Goal: Information Seeking & Learning: Compare options

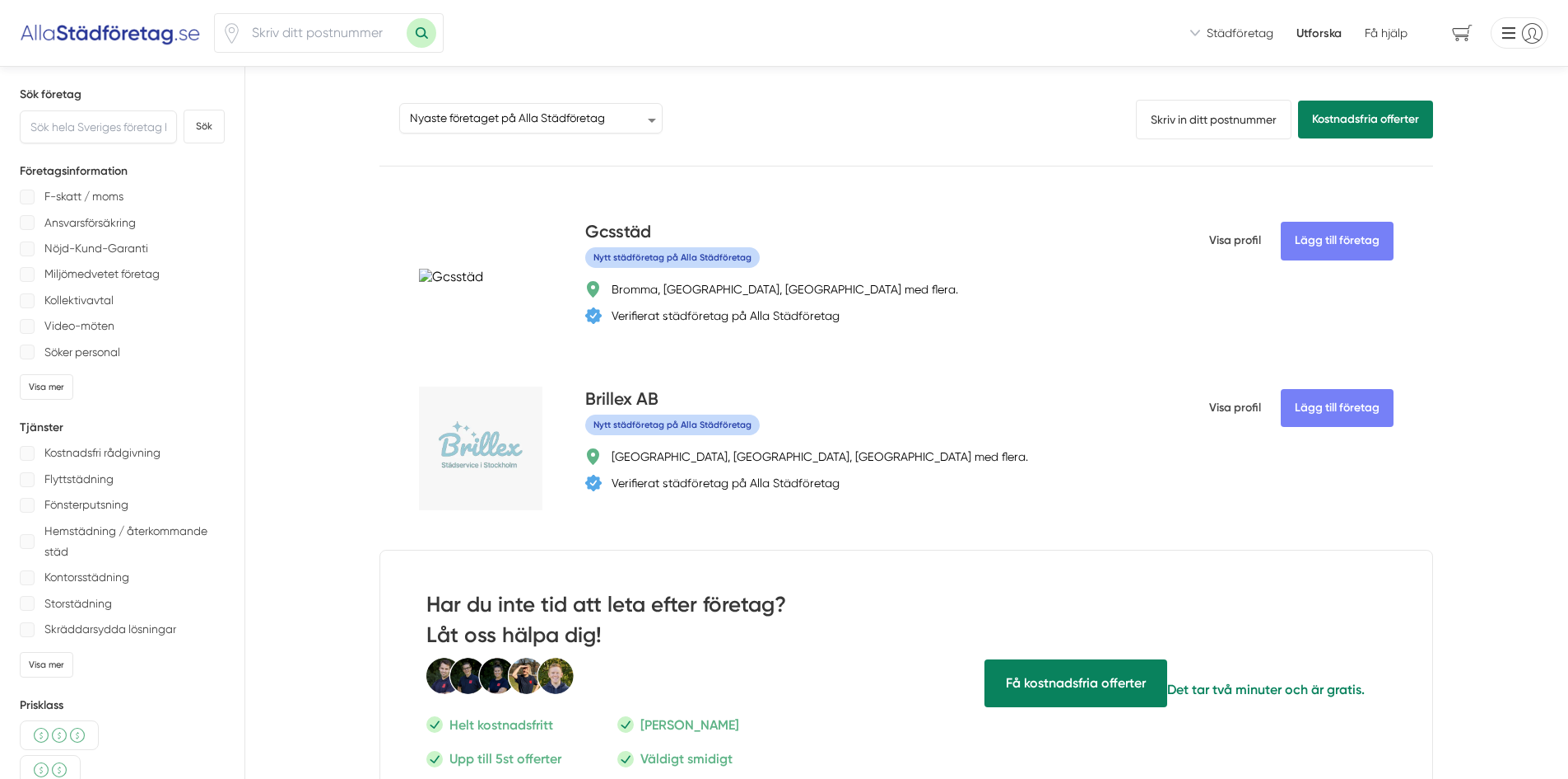
select select "newest-on-platform"
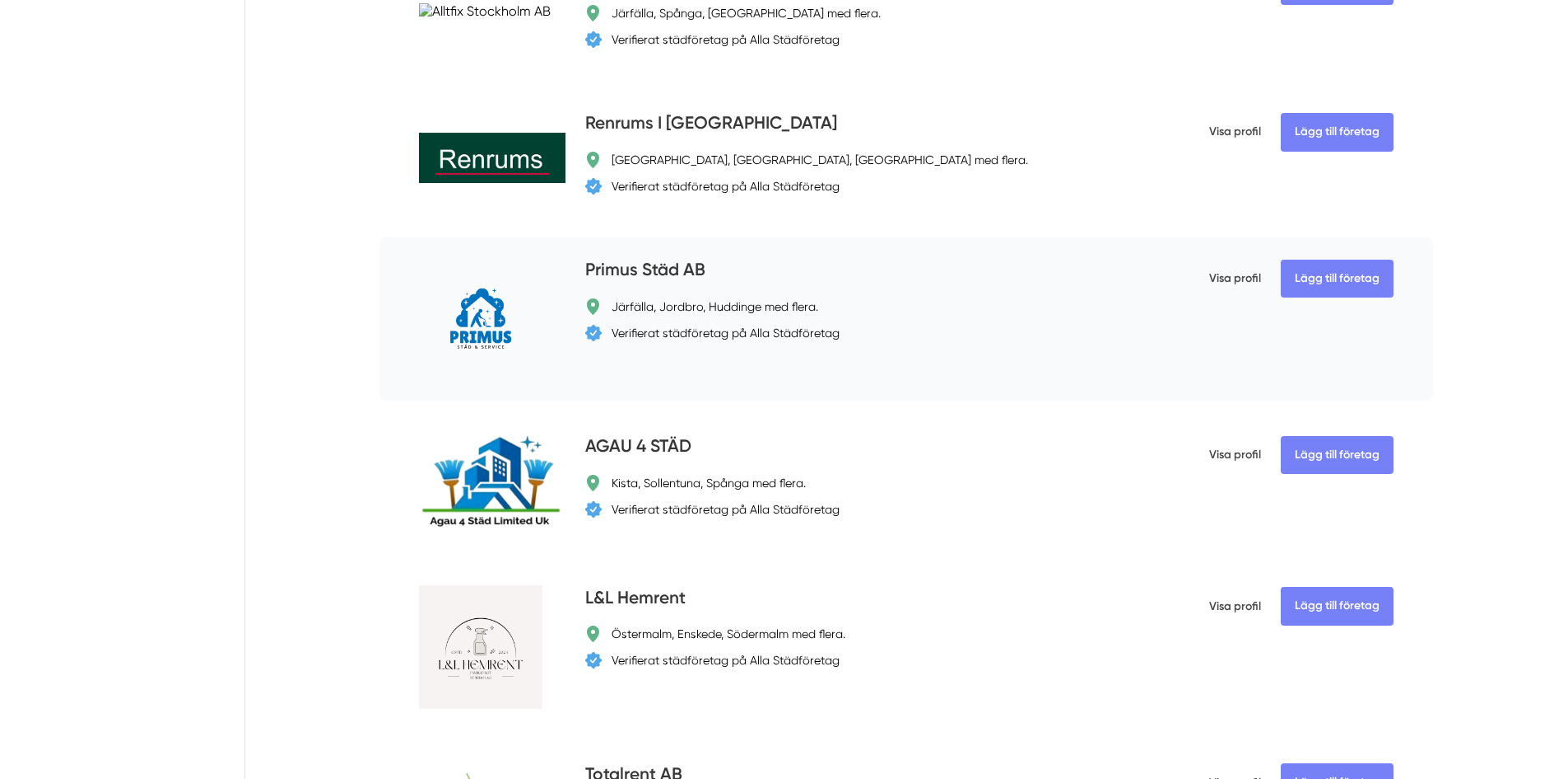
click at [689, 274] on h4 "Primus Städ AB" at bounding box center [646, 270] width 120 height 27
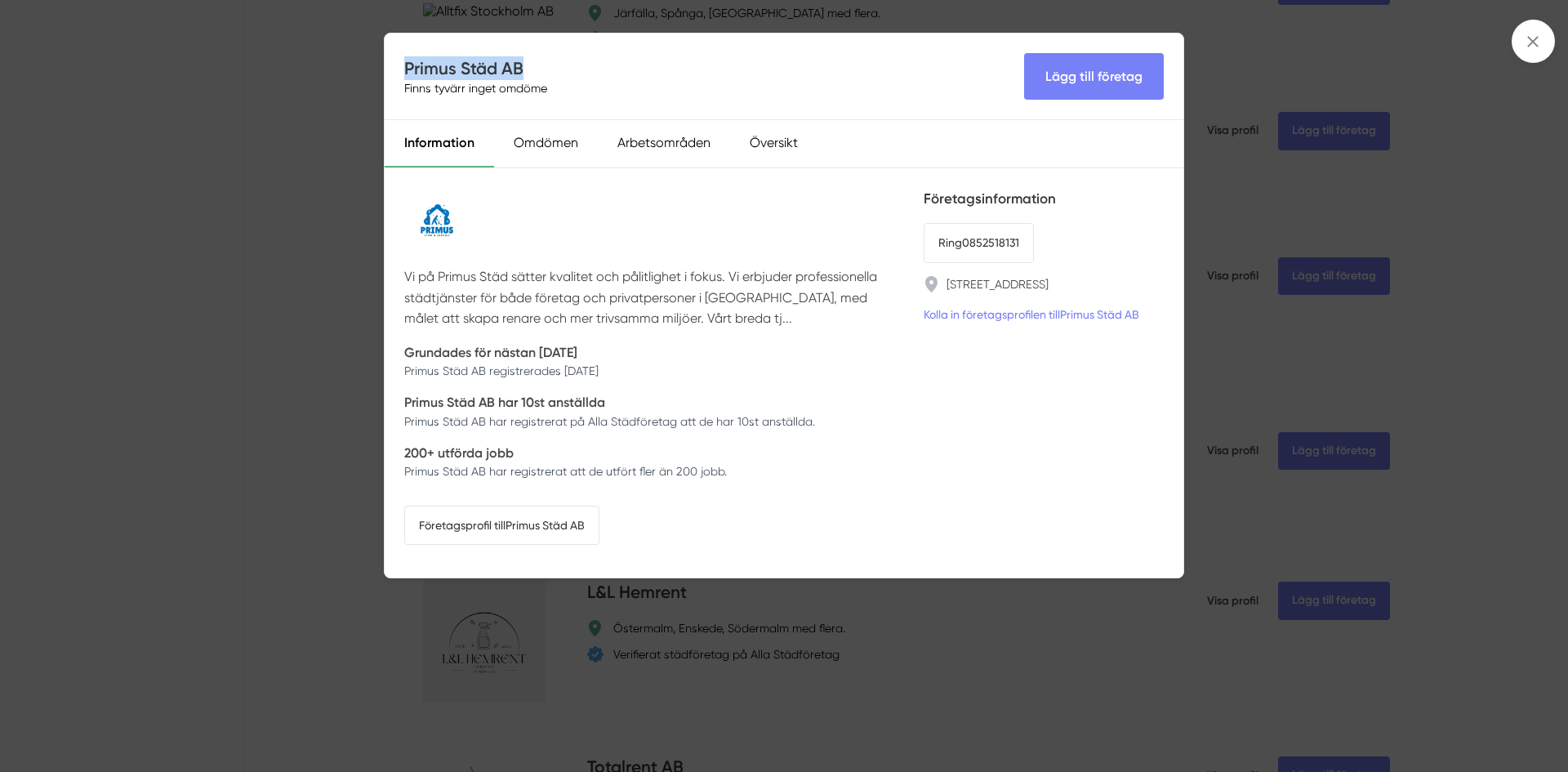
drag, startPoint x: 526, startPoint y: 69, endPoint x: 405, endPoint y: 68, distance: 121.0
click at [405, 68] on h4 "Primus Städ AB" at bounding box center [479, 68] width 150 height 24
copy h4 "Primus Städ AB"
click at [326, 123] on div "Primus Städ AB Finns tyvärr inget omdöme Lägg till företag Information Omdömen …" at bounding box center [784, 386] width 1568 height 772
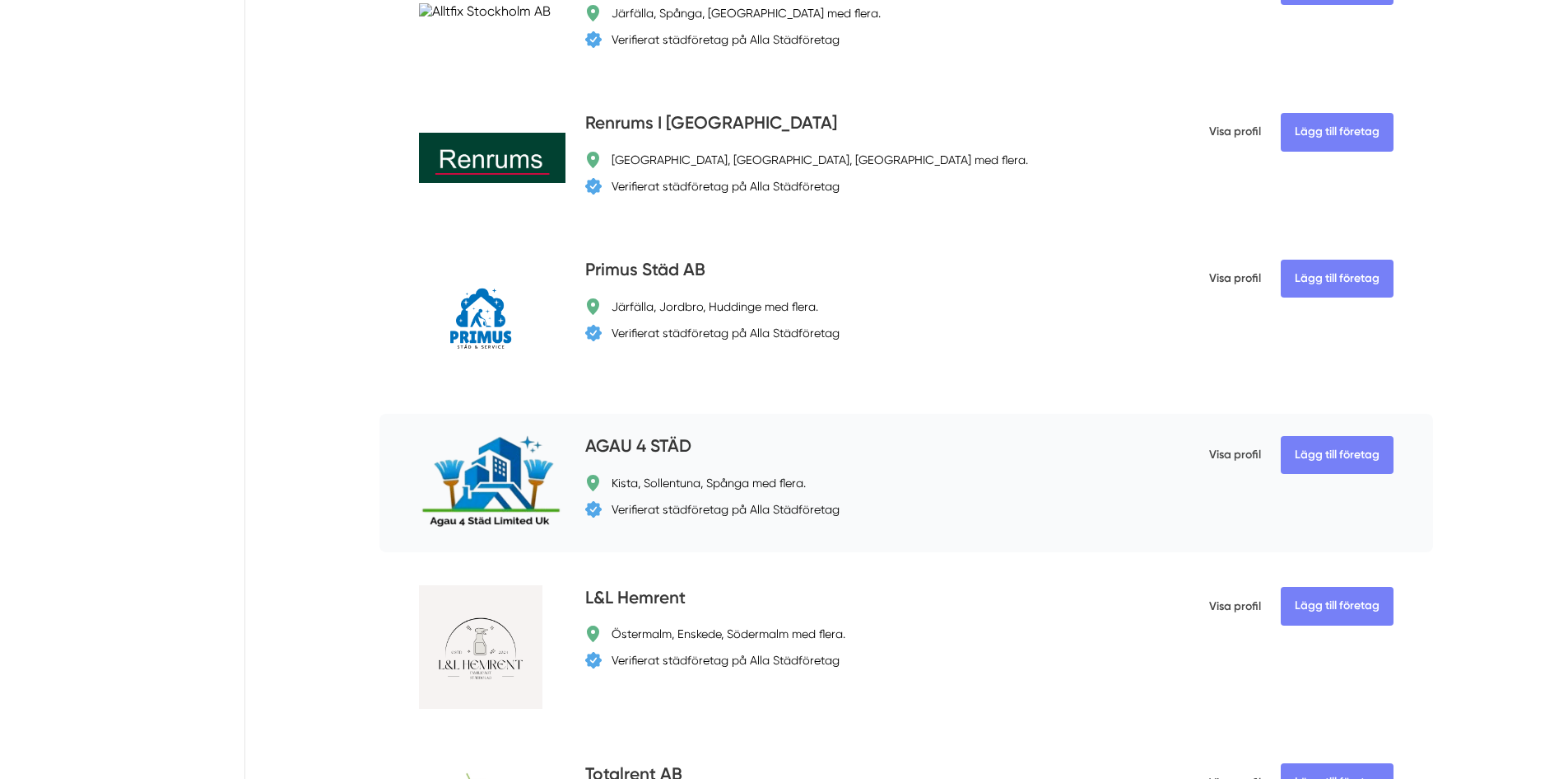
click at [681, 436] on h4 "AGAU 4 STÄD" at bounding box center [639, 446] width 106 height 27
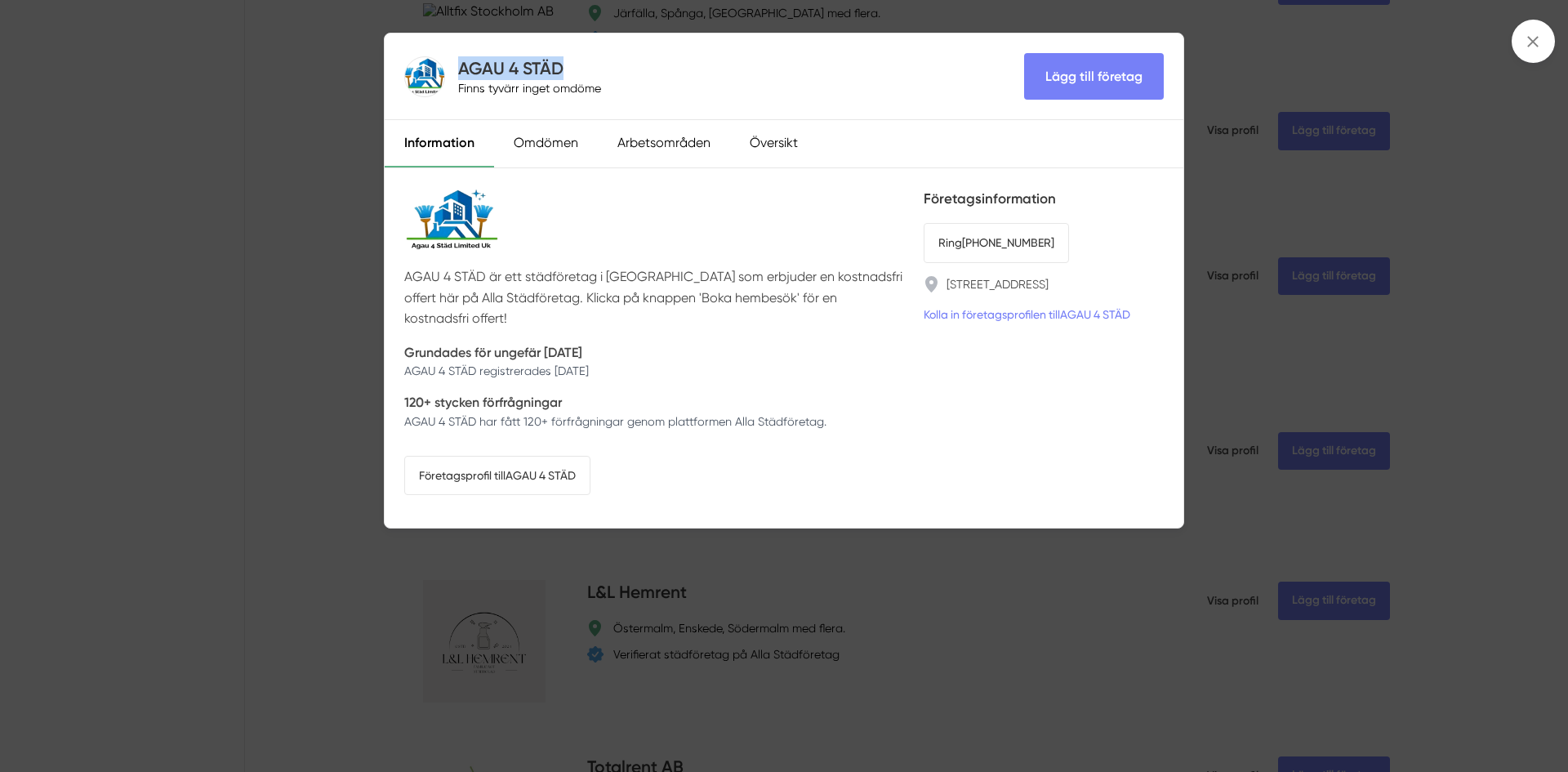
drag, startPoint x: 563, startPoint y: 72, endPoint x: 461, endPoint y: 62, distance: 102.5
click at [461, 62] on h4 "AGAU 4 STÄD" at bounding box center [532, 68] width 150 height 24
copy h4 "AGAU 4 STÄD"
click at [345, 294] on div "AGAU 4 STÄD Finns tyvärr inget omdöme Lägg till företag Information Omdömen Arb…" at bounding box center [784, 386] width 1568 height 772
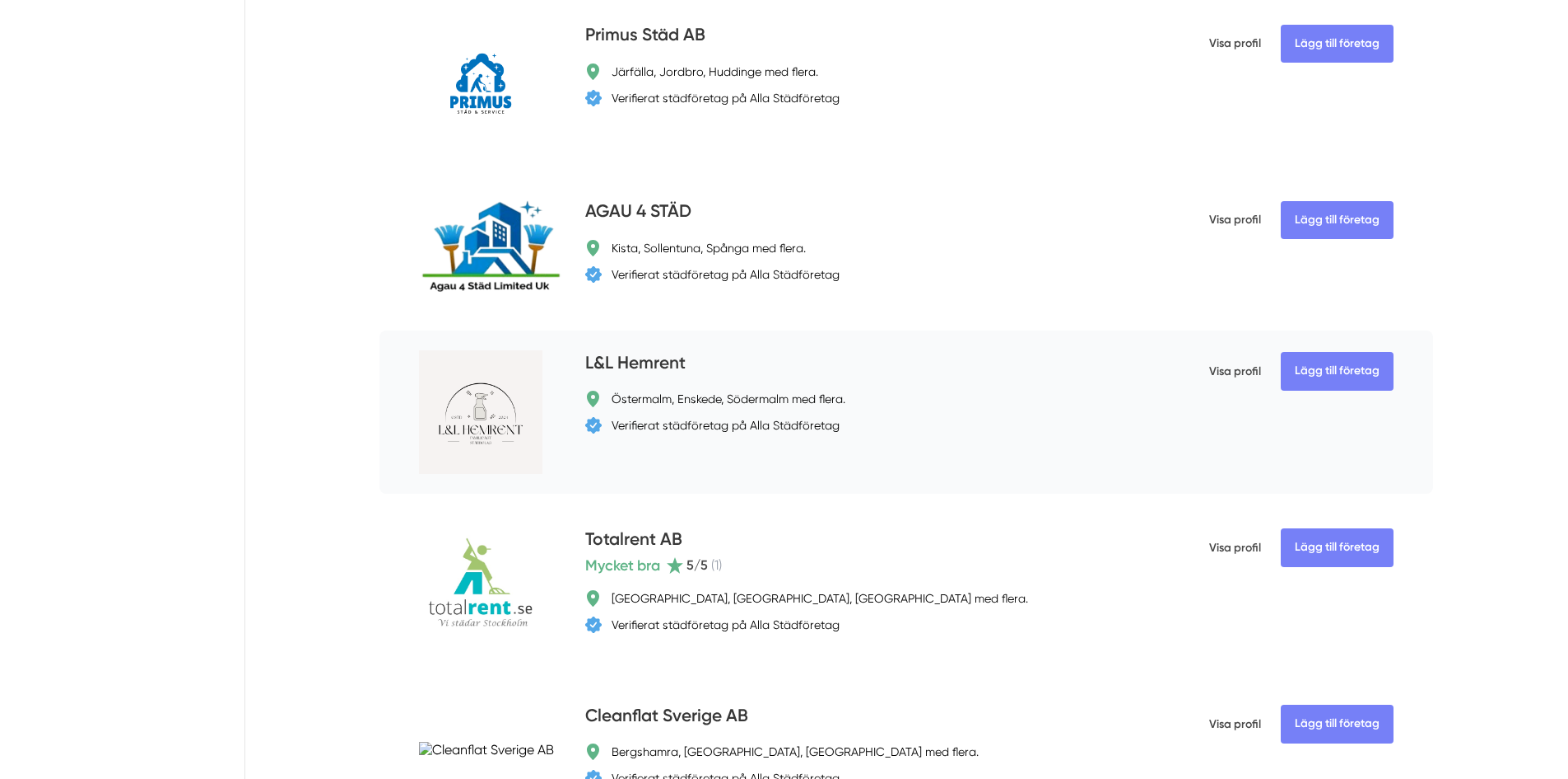
scroll to position [2554, 0]
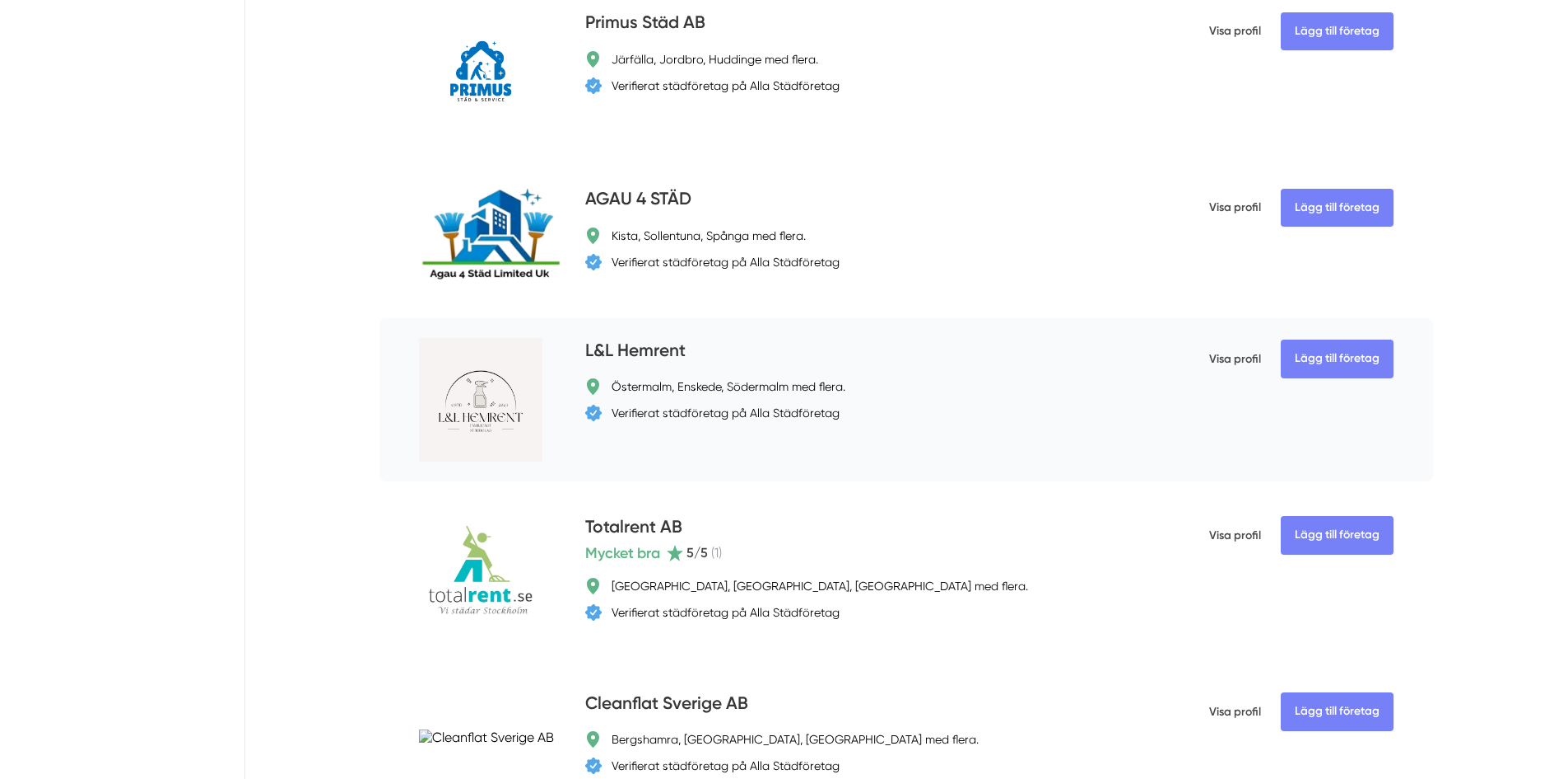
click at [627, 349] on h4 "L&L Hemrent" at bounding box center [636, 351] width 101 height 27
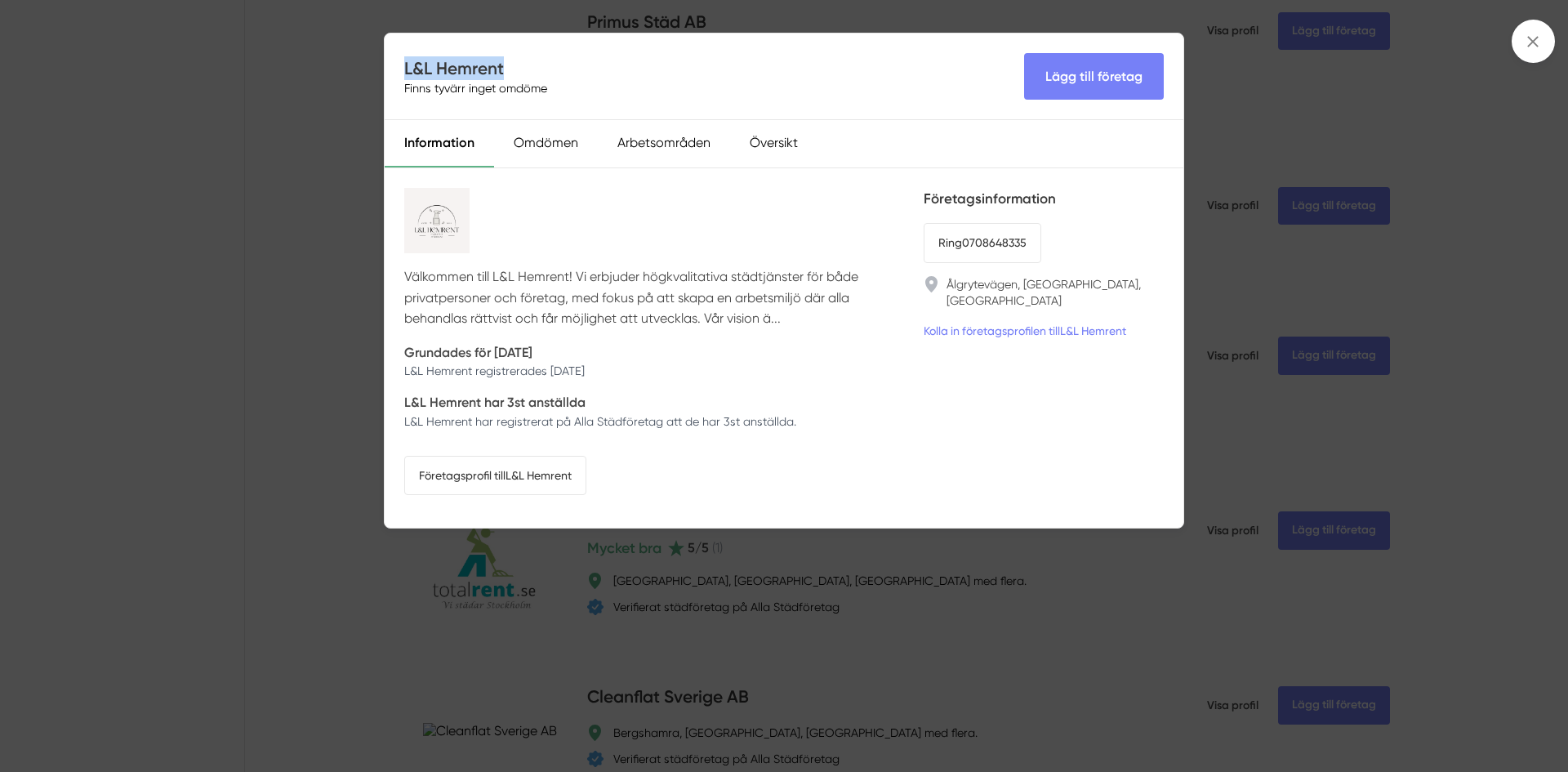
drag, startPoint x: 488, startPoint y: 63, endPoint x: 405, endPoint y: 61, distance: 83.0
click at [405, 61] on h4 "L&L Hemrent" at bounding box center [479, 68] width 150 height 24
copy h4 "L&L Hemrent"
drag, startPoint x: 1055, startPoint y: 240, endPoint x: 960, endPoint y: 255, distance: 96.2
click at [960, 255] on li "Ring 0708648335" at bounding box center [1044, 243] width 240 height 40
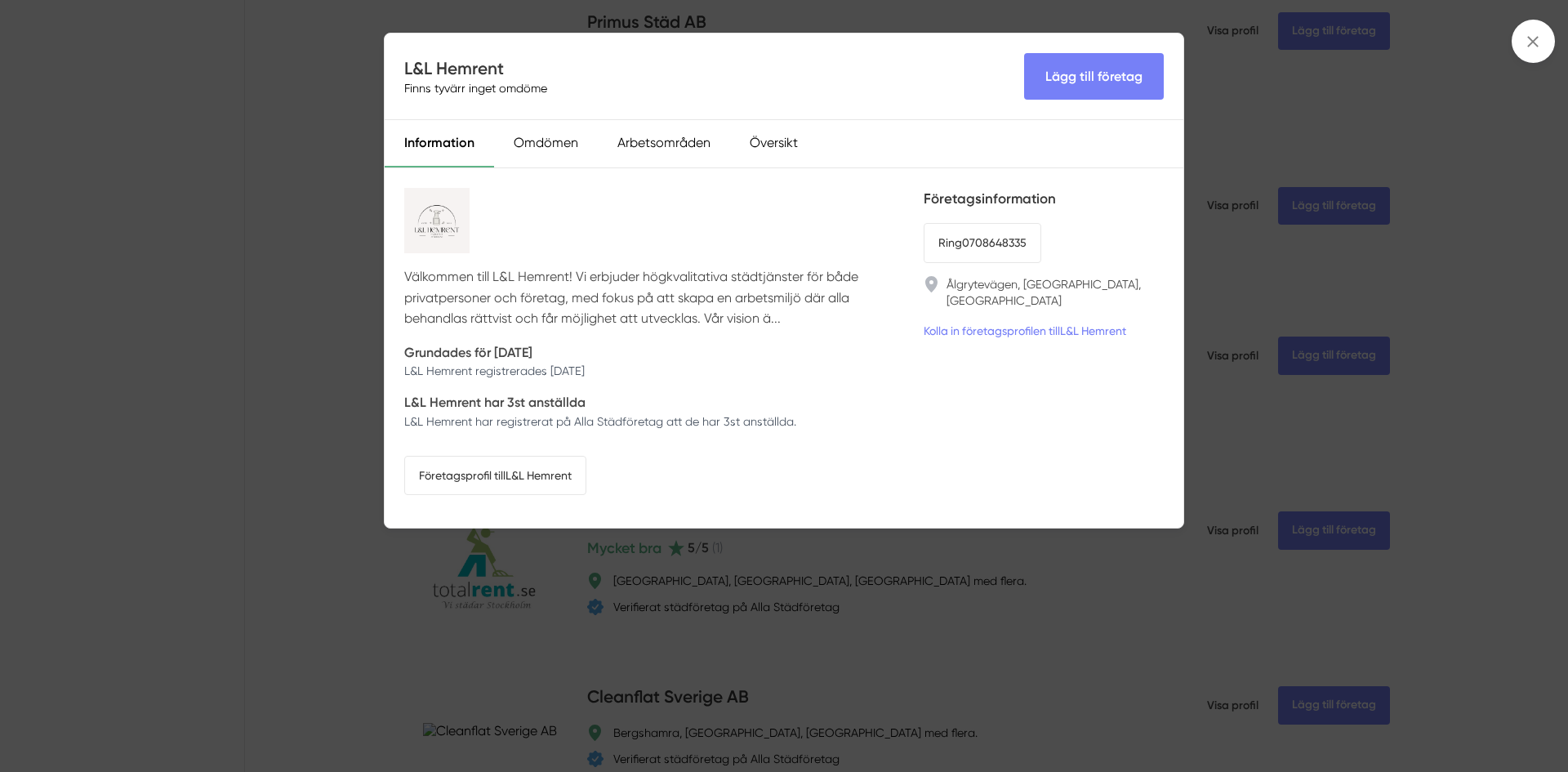
click at [249, 265] on div "L&L Hemrent Finns tyvärr inget omdöme Lägg till företag Information Omdömen Arb…" at bounding box center [784, 386] width 1568 height 772
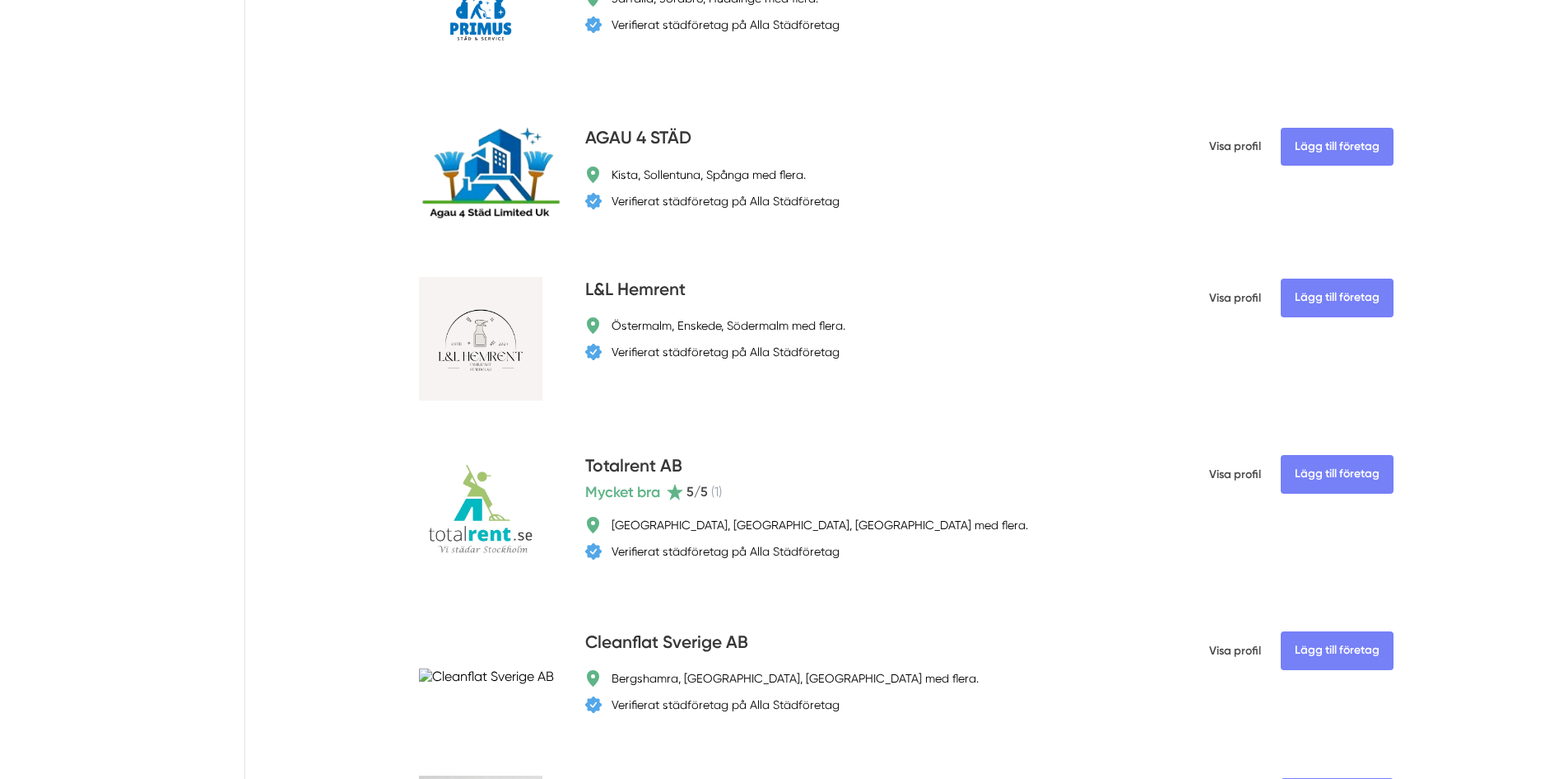
scroll to position [2719, 0]
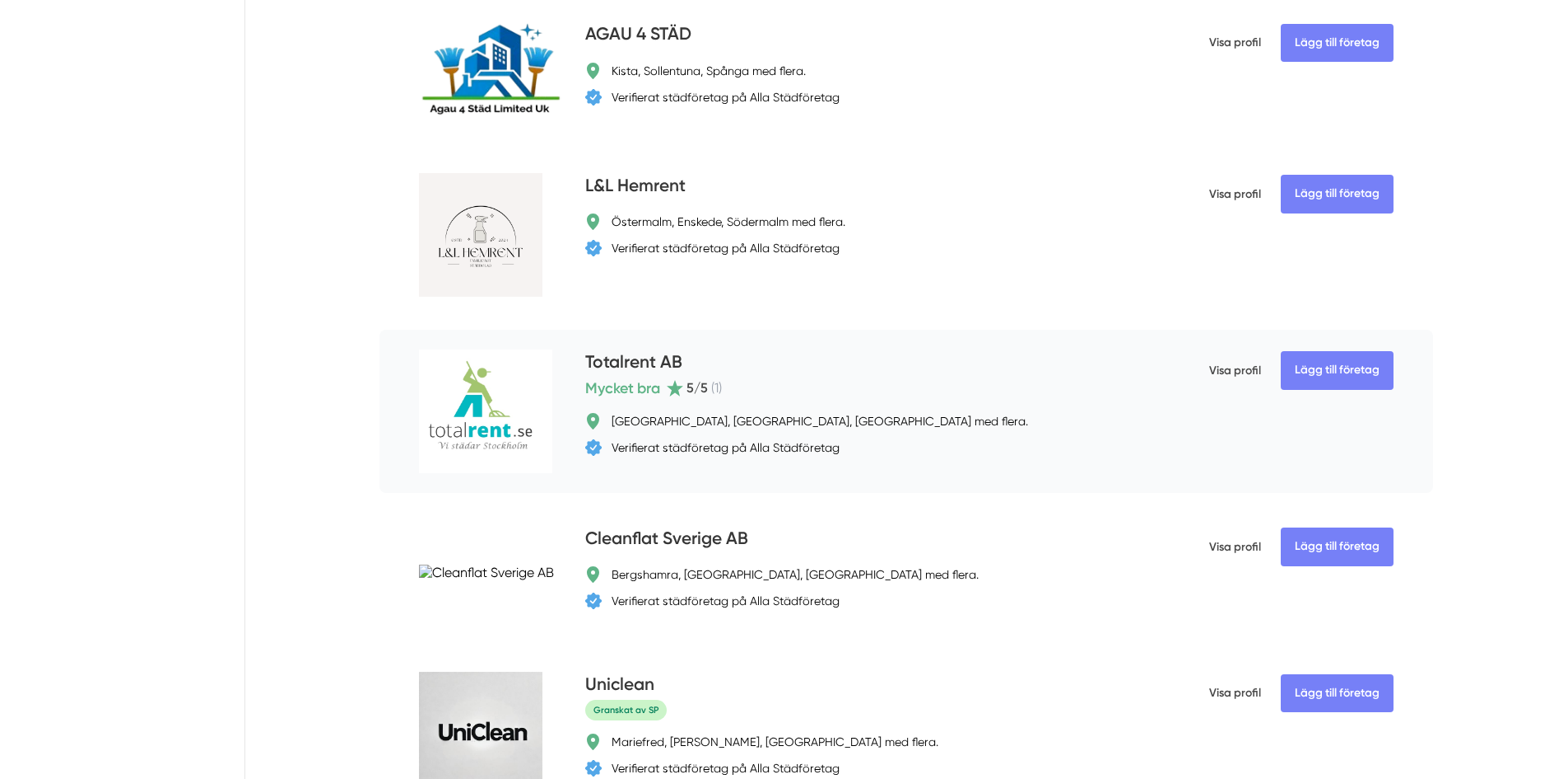
click at [677, 356] on h4 "Totalrent AB" at bounding box center [634, 362] width 97 height 27
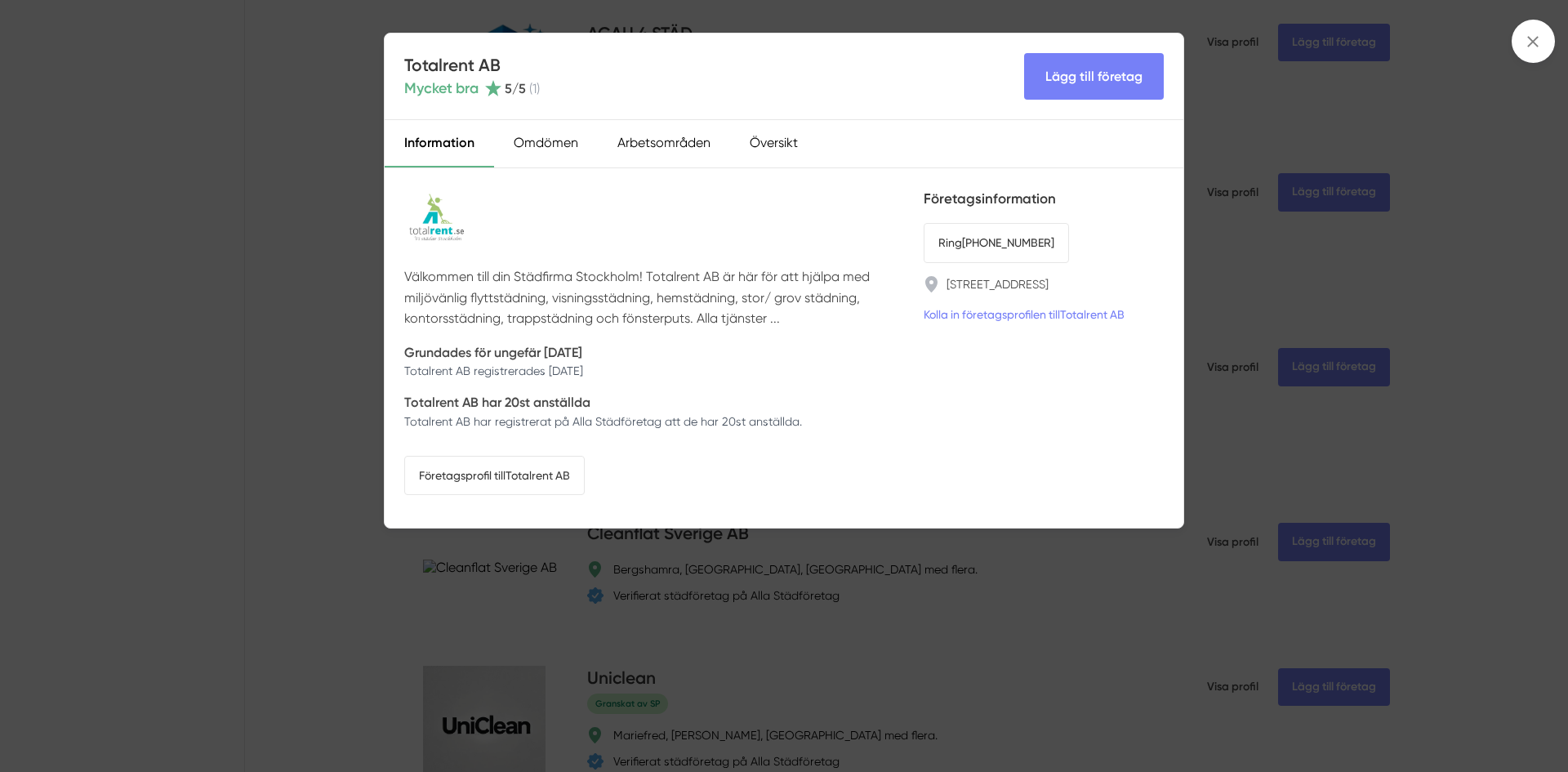
click at [338, 267] on div "Totalrent AB Mycket bra 5 /5 ( 1 ) Lägg till företag Information Omdömen Arbets…" at bounding box center [784, 386] width 1568 height 772
